Goal: Task Accomplishment & Management: Use online tool/utility

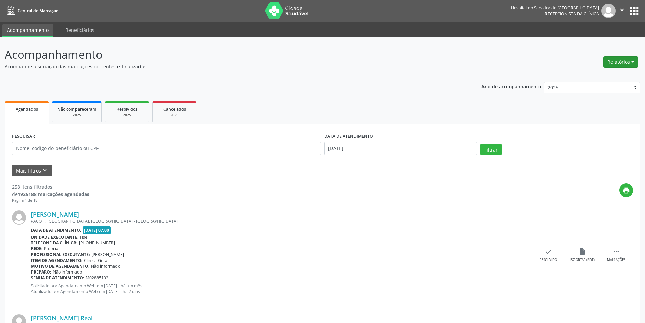
click at [620, 62] on button "Relatórios" at bounding box center [620, 62] width 35 height 12
click at [599, 78] on link "Agendamentos" at bounding box center [601, 76] width 73 height 9
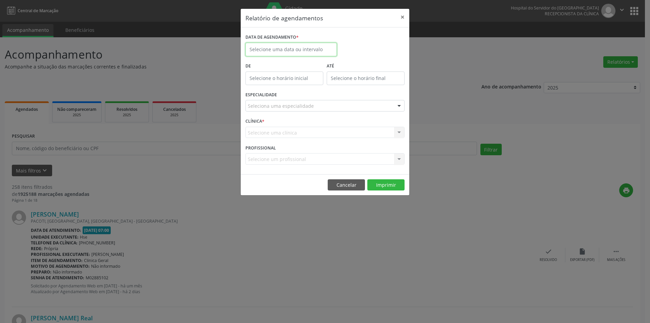
click at [293, 51] on input "text" at bounding box center [290, 50] width 91 height 14
click at [326, 126] on span "26" at bounding box center [327, 125] width 13 height 13
type input "[DATE]"
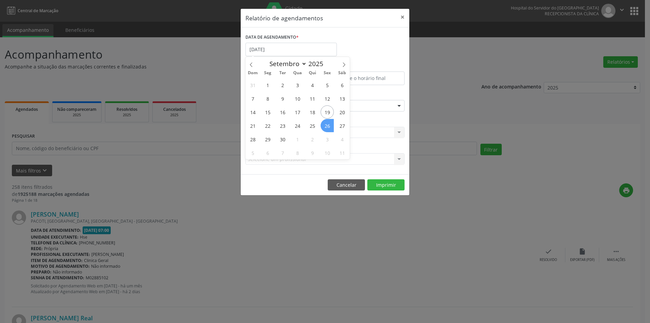
click at [326, 126] on span "26" at bounding box center [327, 125] width 13 height 13
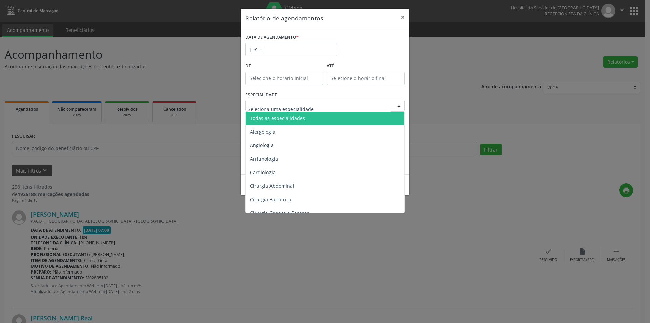
click at [399, 106] on div at bounding box center [399, 106] width 10 height 12
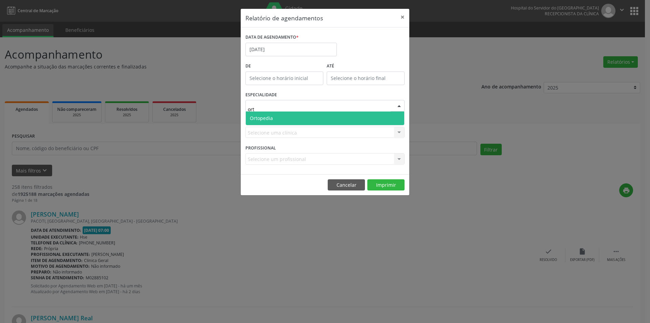
type input "orto"
click at [382, 119] on span "Ortopedia" at bounding box center [325, 118] width 158 height 14
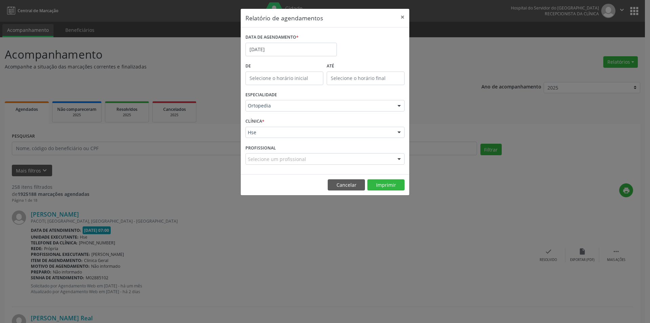
click at [399, 133] on div at bounding box center [399, 133] width 10 height 12
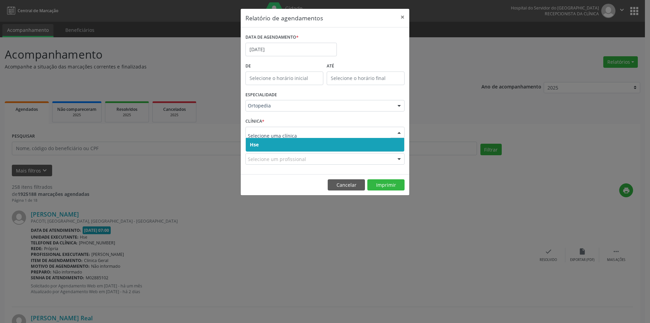
click at [393, 142] on span "Hse" at bounding box center [325, 145] width 158 height 14
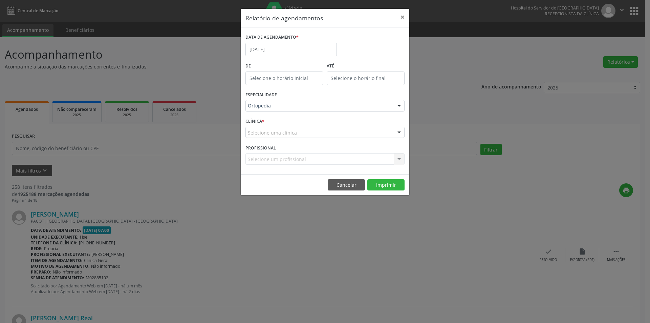
click at [397, 130] on div at bounding box center [399, 133] width 10 height 12
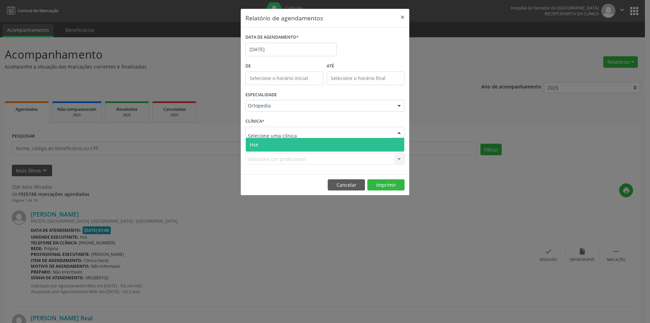
click at [399, 144] on span "Hse" at bounding box center [325, 145] width 158 height 14
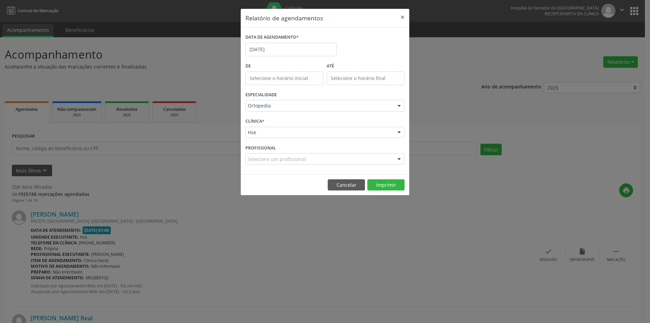
click at [401, 159] on div at bounding box center [399, 159] width 10 height 12
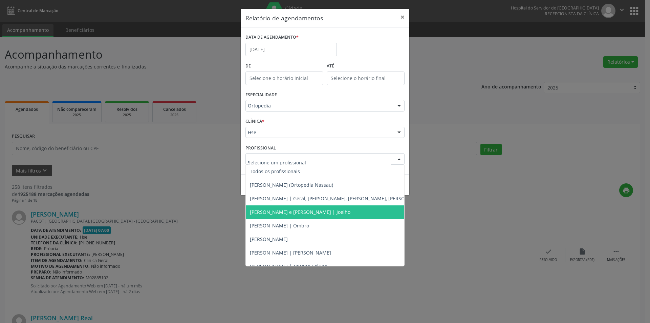
click at [297, 211] on span "[PERSON_NAME] e [PERSON_NAME] | Joelho" at bounding box center [300, 211] width 101 height 6
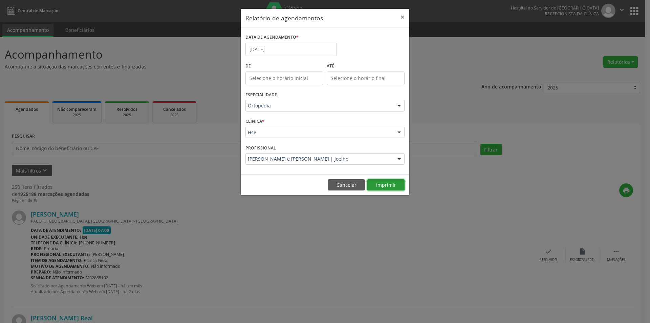
click at [394, 182] on button "Imprimir" at bounding box center [385, 185] width 37 height 12
click at [402, 18] on button "×" at bounding box center [403, 17] width 14 height 17
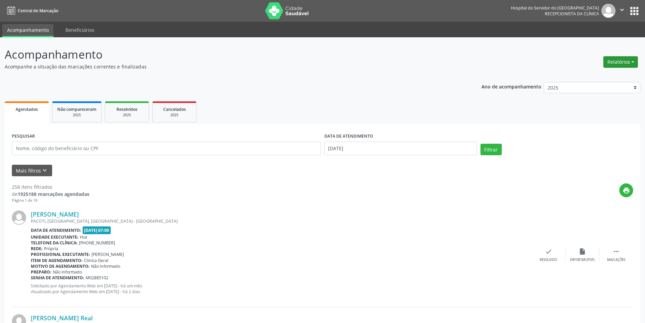
click at [631, 59] on button "Relatórios" at bounding box center [620, 62] width 35 height 12
click at [595, 76] on link "Agendamentos" at bounding box center [601, 76] width 73 height 9
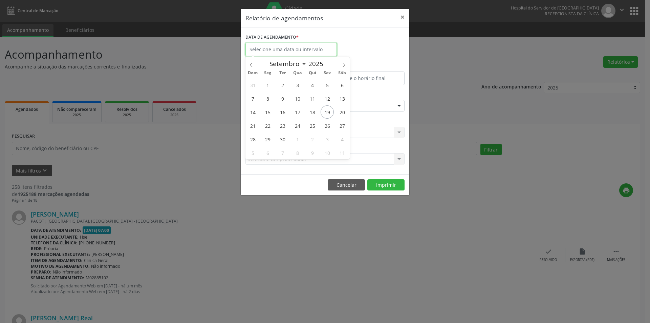
click at [304, 48] on input "text" at bounding box center [290, 50] width 91 height 14
click at [328, 123] on span "26" at bounding box center [327, 125] width 13 height 13
type input "[DATE]"
click at [329, 123] on span "26" at bounding box center [327, 125] width 13 height 13
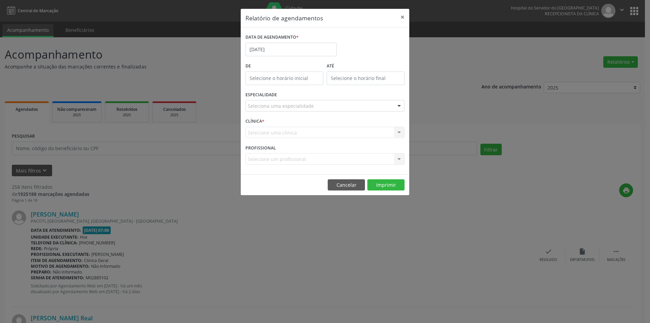
click at [399, 104] on div at bounding box center [399, 106] width 10 height 12
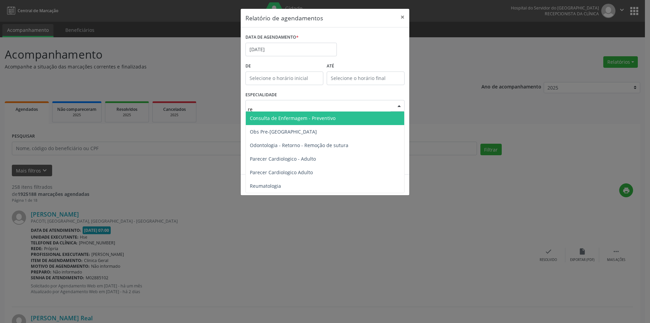
type input "reu"
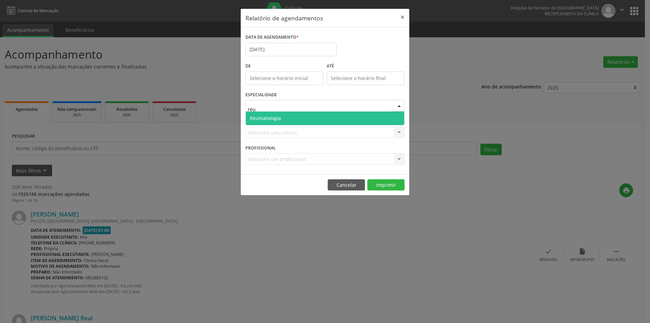
click at [396, 111] on span "Reumatologia" at bounding box center [325, 118] width 158 height 14
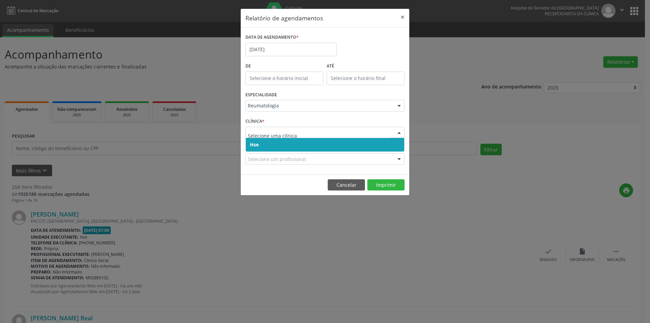
click at [400, 130] on div at bounding box center [399, 133] width 10 height 12
click at [397, 147] on span "Hse" at bounding box center [325, 145] width 158 height 14
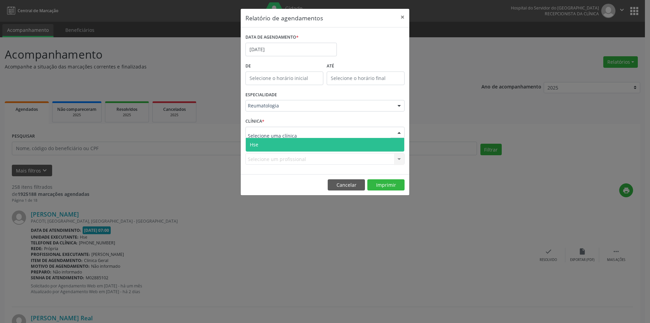
click at [399, 133] on div at bounding box center [399, 133] width 10 height 12
click at [397, 143] on span "Hse" at bounding box center [325, 145] width 158 height 14
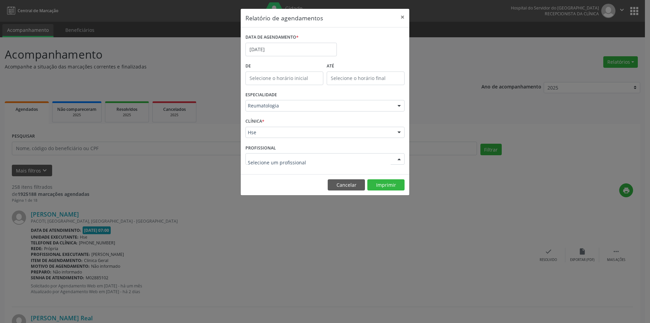
click at [399, 156] on div at bounding box center [399, 159] width 10 height 12
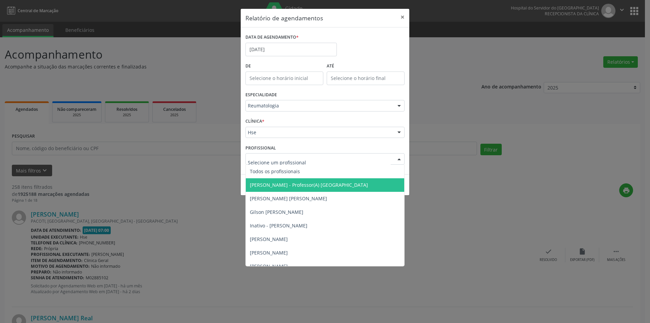
click at [344, 181] on span "[PERSON_NAME] - Professor(A) [GEOGRAPHIC_DATA]" at bounding box center [309, 184] width 118 height 6
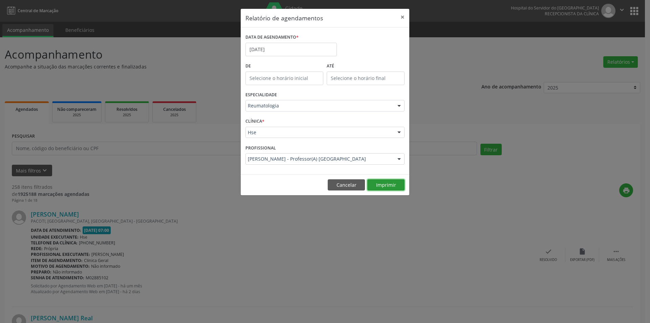
click at [389, 184] on button "Imprimir" at bounding box center [385, 185] width 37 height 12
click at [401, 14] on button "×" at bounding box center [403, 17] width 14 height 17
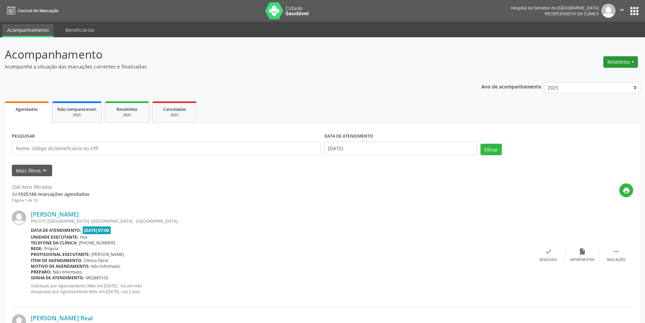
click at [621, 61] on button "Relatórios" at bounding box center [620, 62] width 35 height 12
click at [605, 75] on link "Agendamentos" at bounding box center [601, 76] width 73 height 9
select select "8"
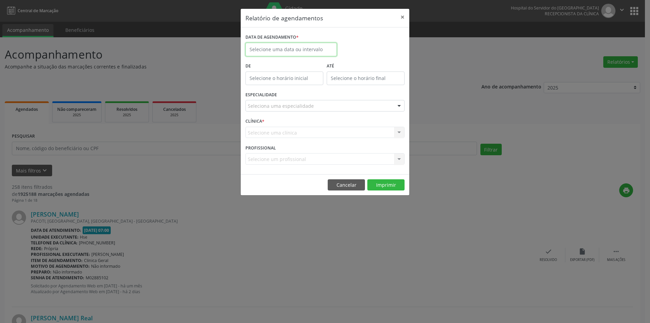
click at [283, 46] on input "text" at bounding box center [290, 50] width 91 height 14
click at [331, 124] on span "26" at bounding box center [327, 125] width 13 height 13
type input "[DATE]"
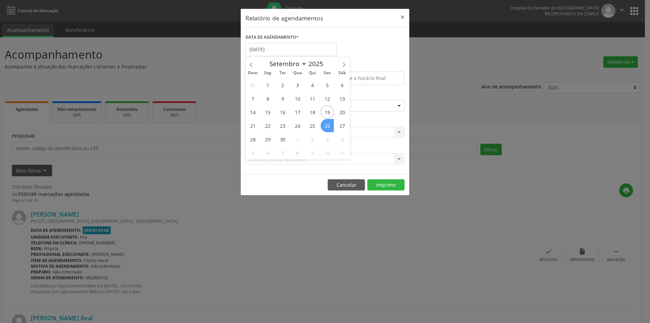
click at [330, 124] on span "26" at bounding box center [327, 125] width 13 height 13
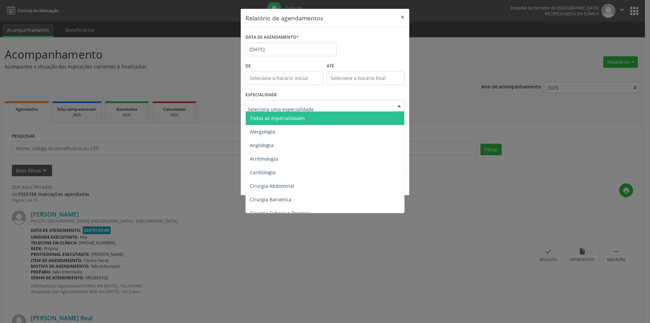
click at [399, 104] on div at bounding box center [399, 106] width 10 height 12
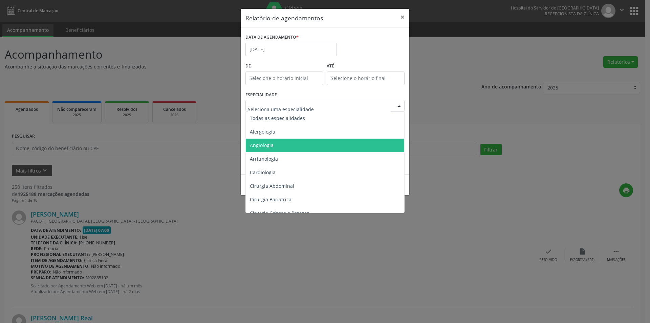
click at [264, 144] on span "Angiologia" at bounding box center [262, 145] width 24 height 6
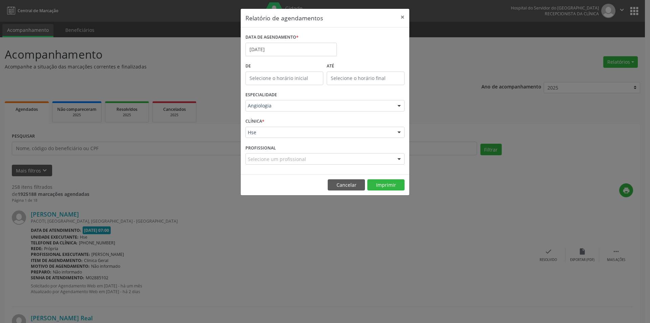
click at [397, 129] on div at bounding box center [399, 133] width 10 height 12
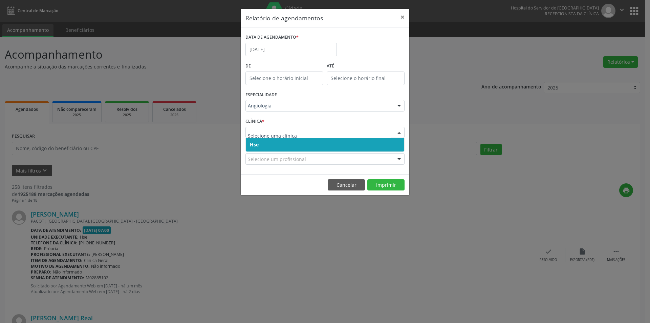
click at [392, 144] on span "Hse" at bounding box center [325, 145] width 158 height 14
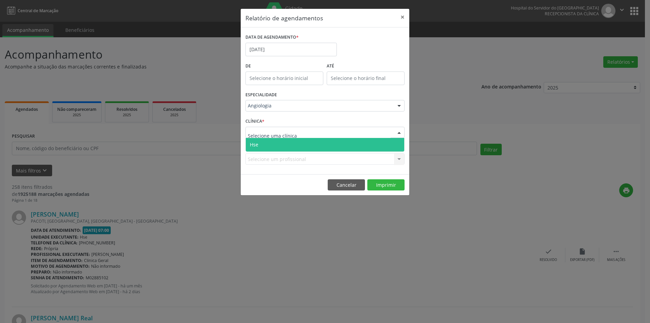
click at [400, 129] on div at bounding box center [399, 133] width 10 height 12
click at [395, 143] on span "Hse" at bounding box center [325, 145] width 158 height 14
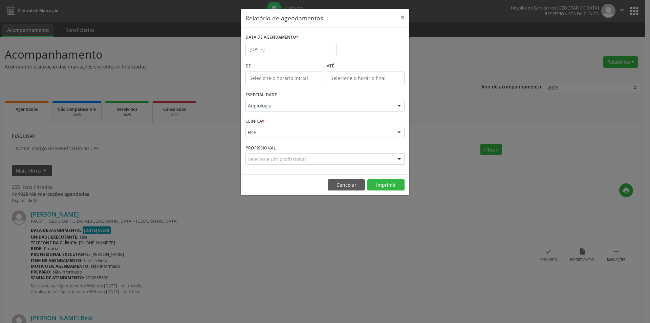
click at [398, 157] on div at bounding box center [399, 159] width 10 height 12
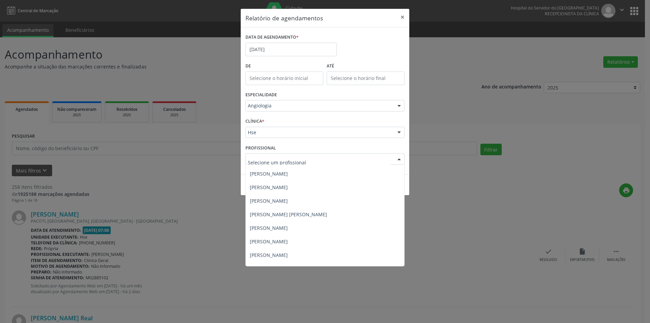
scroll to position [63, 0]
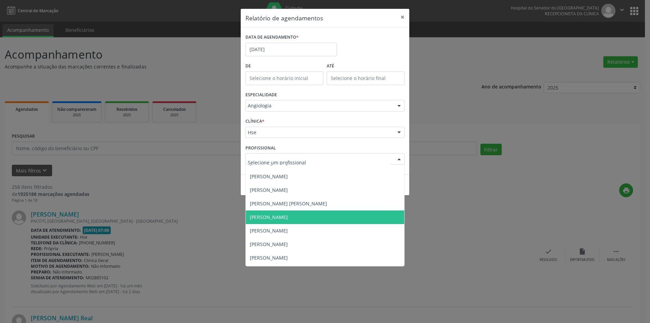
click at [288, 217] on span "[PERSON_NAME]" at bounding box center [269, 217] width 38 height 6
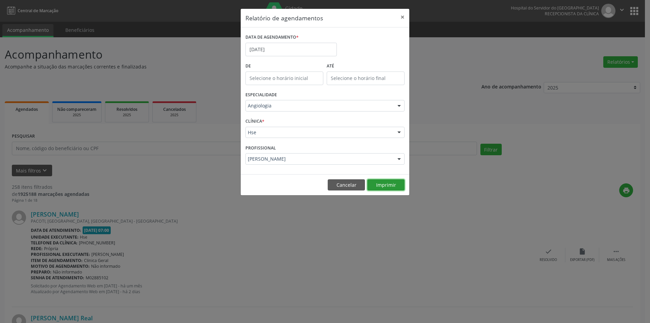
click at [389, 183] on button "Imprimir" at bounding box center [385, 185] width 37 height 12
click at [401, 17] on button "×" at bounding box center [403, 17] width 14 height 17
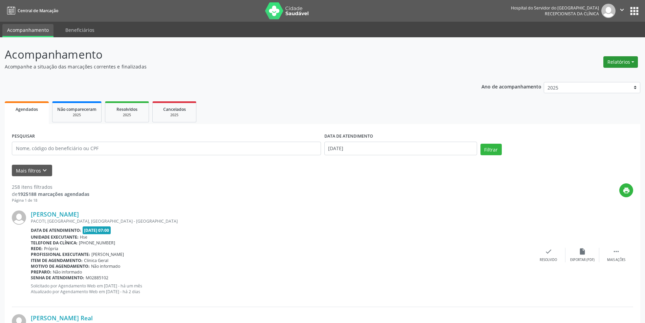
click at [609, 59] on button "Relatórios" at bounding box center [620, 62] width 35 height 12
click at [591, 74] on link "Agendamentos" at bounding box center [601, 76] width 73 height 9
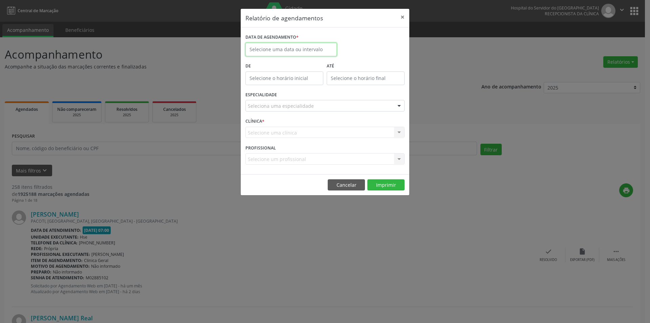
click at [285, 48] on input "text" at bounding box center [290, 50] width 91 height 14
click at [326, 125] on span "26" at bounding box center [327, 125] width 13 height 13
type input "[DATE]"
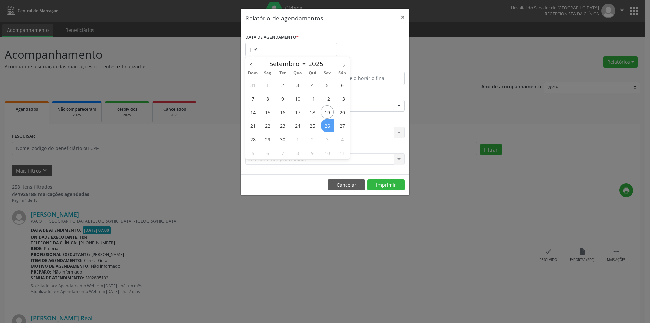
click at [326, 125] on span "26" at bounding box center [327, 125] width 13 height 13
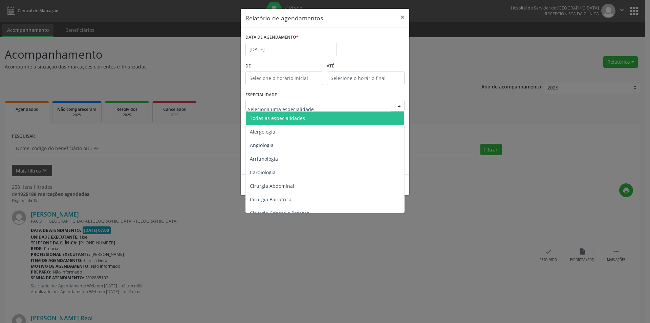
click at [397, 105] on div at bounding box center [399, 106] width 10 height 12
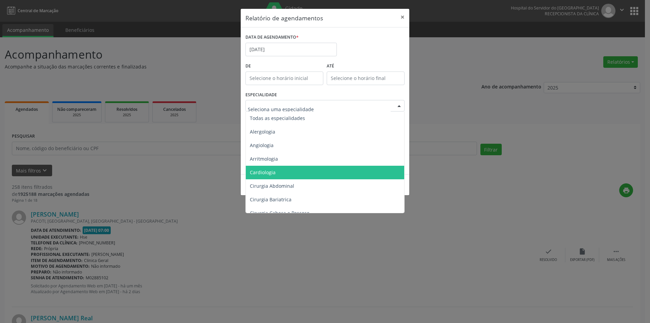
click at [280, 170] on span "Cardiologia" at bounding box center [325, 173] width 159 height 14
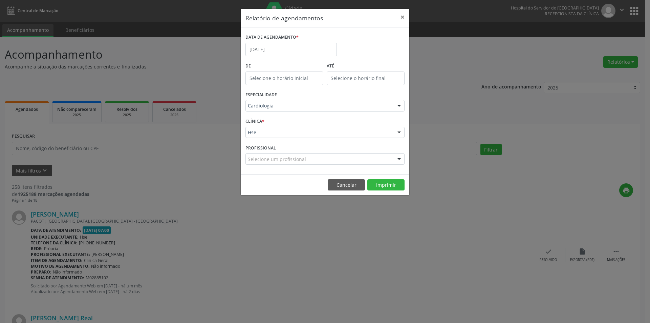
click at [401, 132] on div at bounding box center [399, 133] width 10 height 12
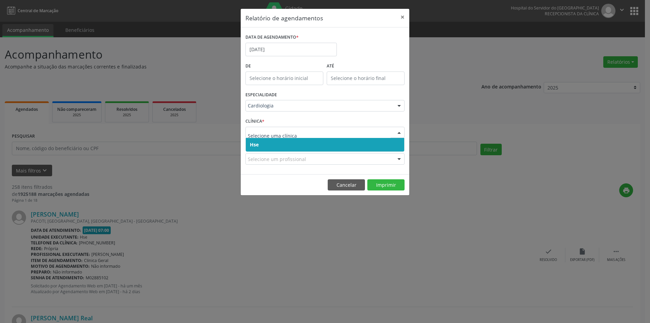
click at [391, 146] on span "Hse" at bounding box center [325, 145] width 158 height 14
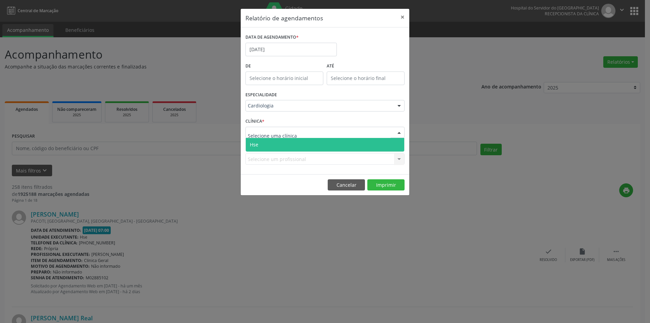
click at [398, 131] on div at bounding box center [399, 133] width 10 height 12
click at [397, 145] on span "Hse" at bounding box center [325, 145] width 158 height 14
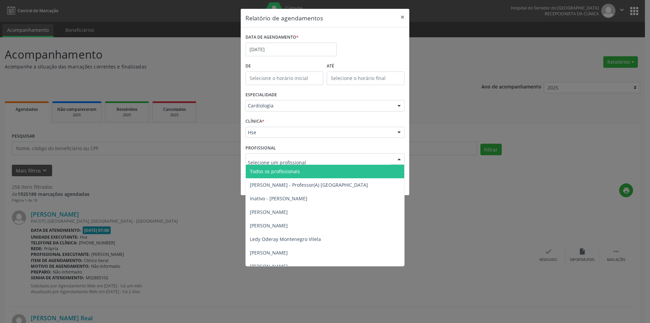
click at [400, 159] on div at bounding box center [399, 159] width 10 height 12
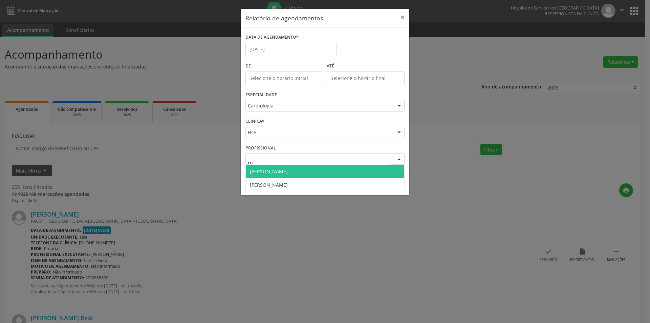
type input "rui"
click at [288, 170] on span "[PERSON_NAME]" at bounding box center [269, 171] width 38 height 6
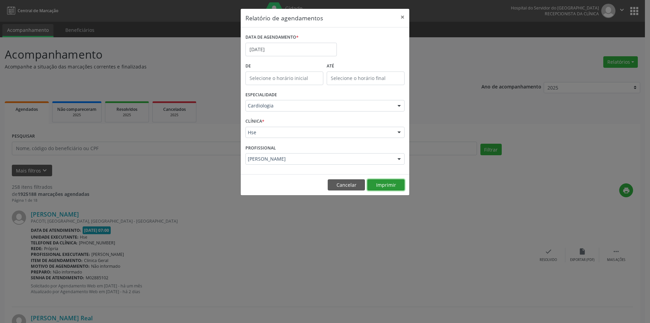
click at [383, 183] on button "Imprimir" at bounding box center [385, 185] width 37 height 12
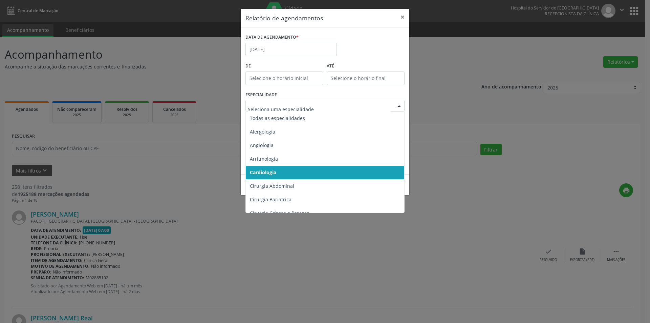
click at [398, 106] on div at bounding box center [399, 106] width 10 height 12
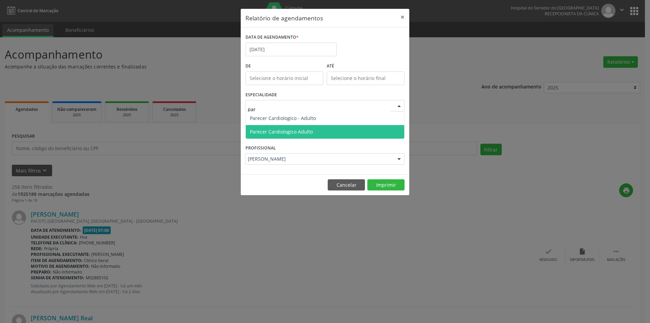
type input "pare"
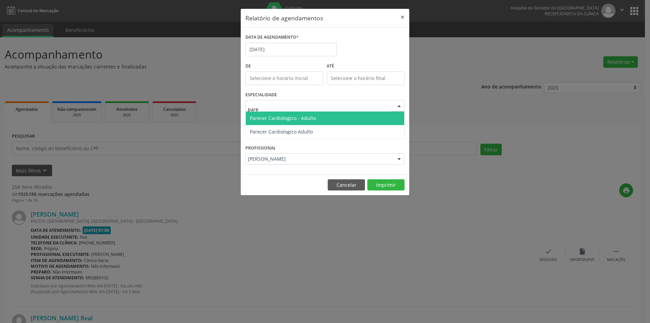
click at [320, 117] on span "Parecer Cardiologico - Adulto" at bounding box center [325, 118] width 158 height 14
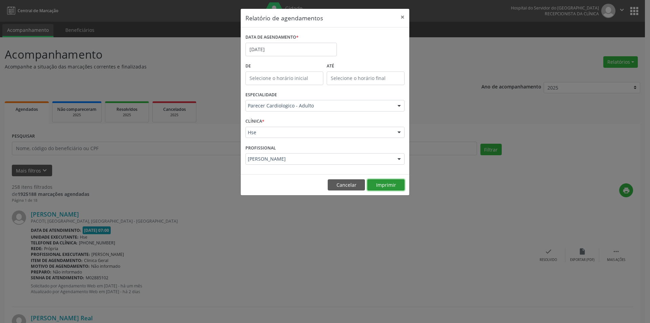
click at [388, 182] on button "Imprimir" at bounding box center [385, 185] width 37 height 12
click at [401, 17] on button "×" at bounding box center [403, 17] width 14 height 17
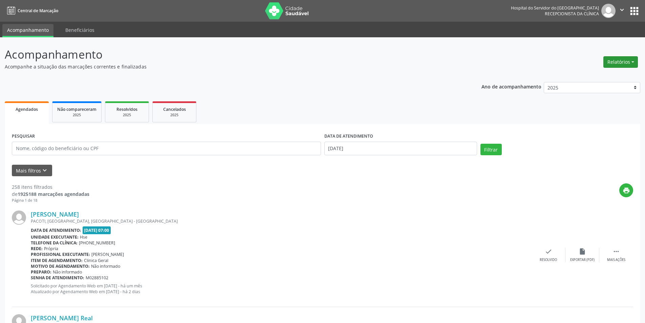
click at [631, 59] on button "Relatórios" at bounding box center [620, 62] width 35 height 12
click at [601, 77] on link "Agendamentos" at bounding box center [601, 76] width 73 height 9
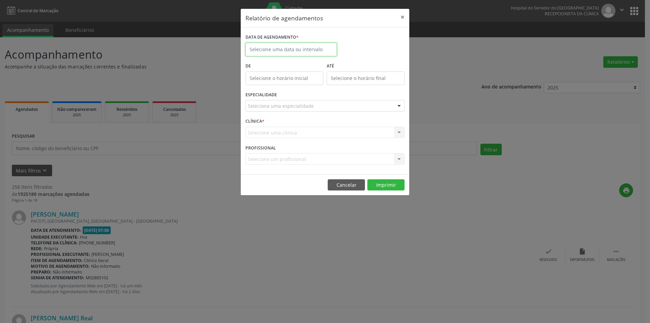
click at [309, 47] on input "text" at bounding box center [290, 50] width 91 height 14
click at [328, 126] on span "26" at bounding box center [327, 125] width 13 height 13
type input "[DATE]"
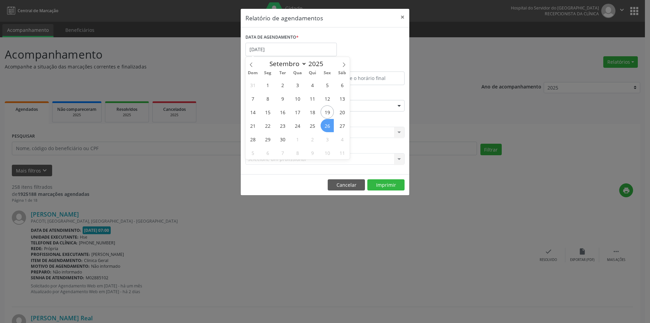
click at [328, 126] on span "26" at bounding box center [327, 125] width 13 height 13
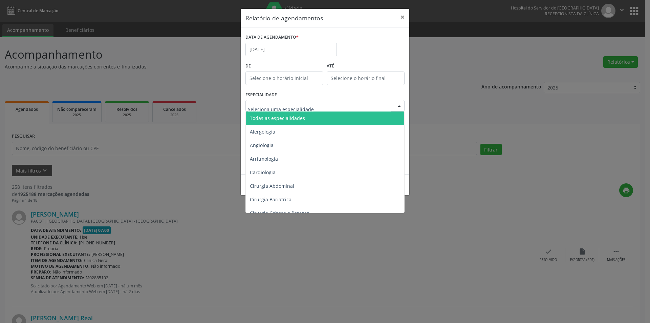
click at [401, 104] on div at bounding box center [399, 106] width 10 height 12
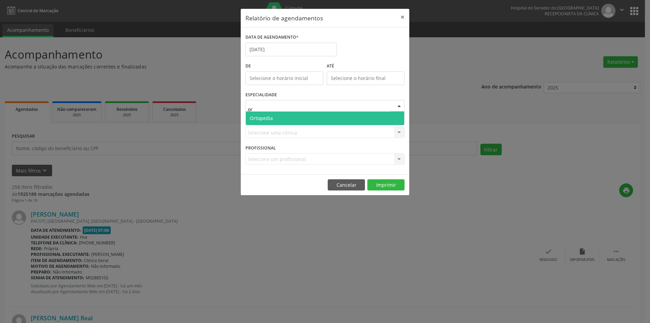
type input "ort"
click at [369, 114] on span "Ortopedia" at bounding box center [325, 118] width 158 height 14
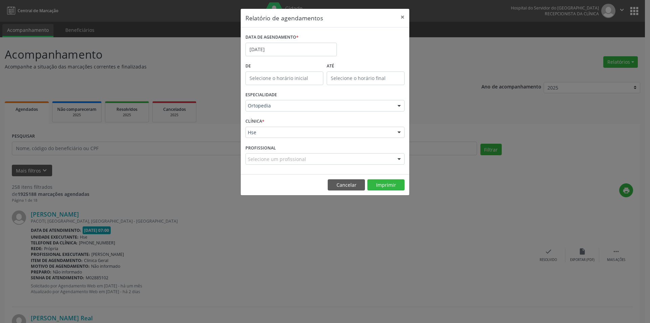
click at [399, 156] on div at bounding box center [399, 159] width 10 height 12
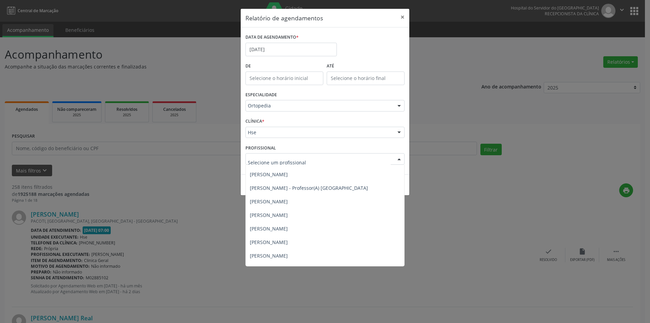
scroll to position [126, 0]
drag, startPoint x: 485, startPoint y: 199, endPoint x: 466, endPoint y: 195, distance: 19.6
click at [485, 200] on div "Relatório de agendamentos × DATA DE AGENDAMENTO * [DATE] De ATÉ ESPECIALIDADE O…" at bounding box center [325, 161] width 650 height 323
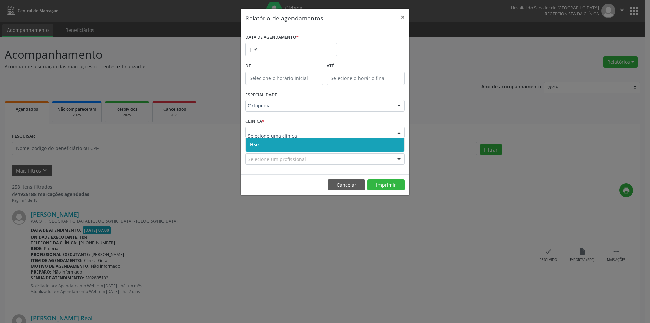
click at [399, 132] on div at bounding box center [399, 133] width 10 height 12
click at [394, 144] on span "Hse" at bounding box center [325, 145] width 158 height 14
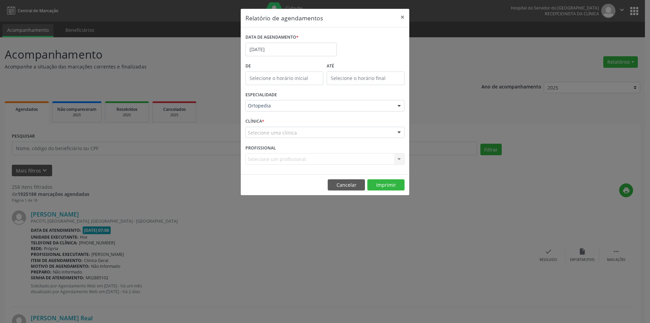
click at [396, 131] on div at bounding box center [399, 133] width 10 height 12
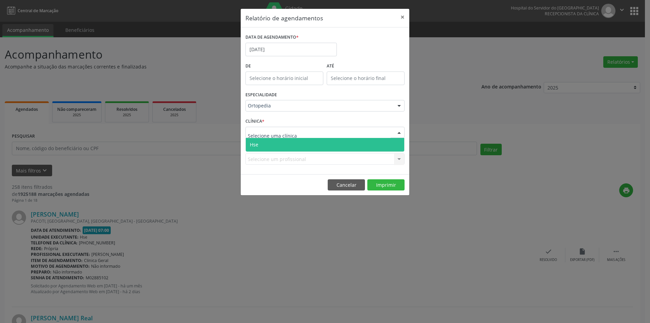
click at [394, 144] on span "Hse" at bounding box center [325, 145] width 158 height 14
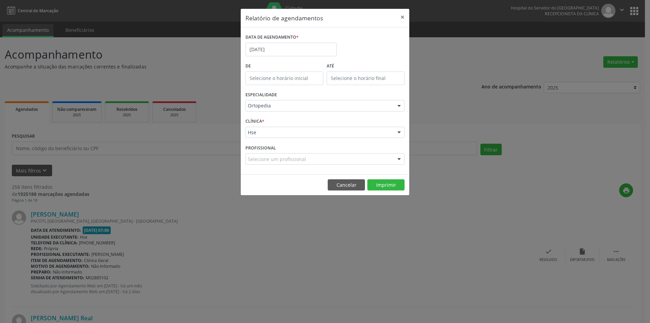
scroll to position [115, 0]
click at [399, 159] on div at bounding box center [399, 159] width 10 height 12
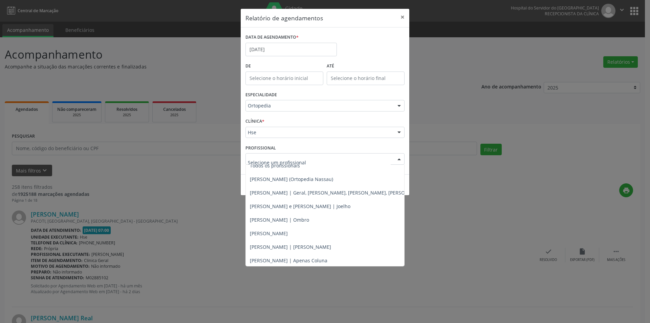
scroll to position [0, 0]
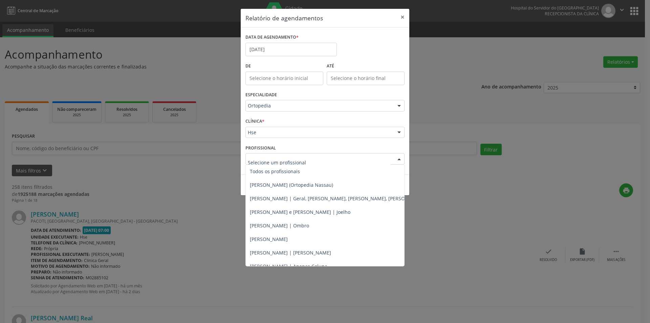
click at [408, 171] on div "DATA DE AGENDAMENTO * [DATE] De ATÉ ESPECIALIDADE Ortopedia Todas as especialid…" at bounding box center [325, 100] width 169 height 147
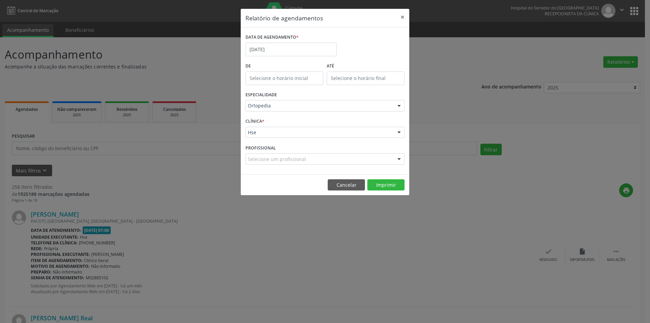
click at [397, 156] on div at bounding box center [399, 159] width 10 height 12
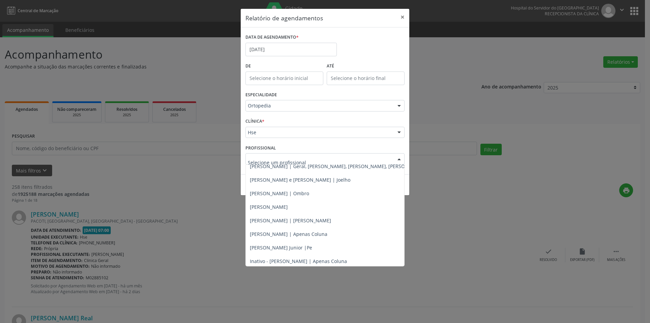
scroll to position [36, 0]
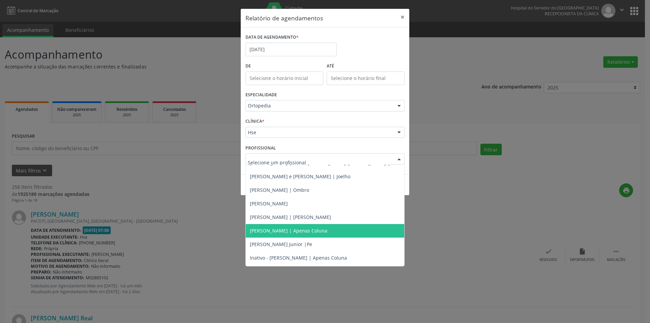
click at [317, 227] on span "[PERSON_NAME] | Apenas Coluna" at bounding box center [289, 230] width 78 height 6
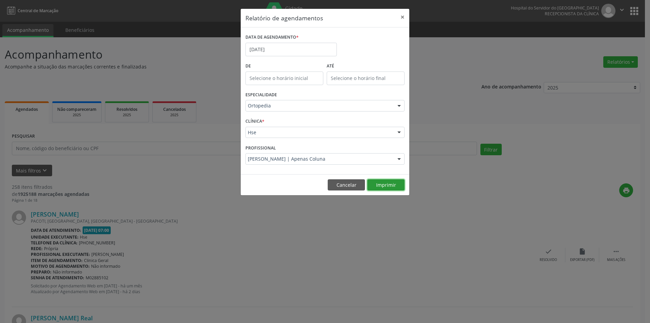
click at [386, 183] on button "Imprimir" at bounding box center [385, 185] width 37 height 12
